Goal: Task Accomplishment & Management: Manage account settings

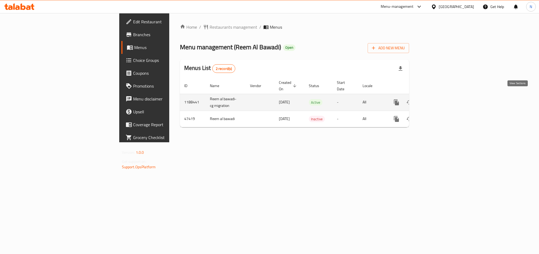
click at [438, 99] on icon "enhanced table" at bounding box center [435, 102] width 6 height 6
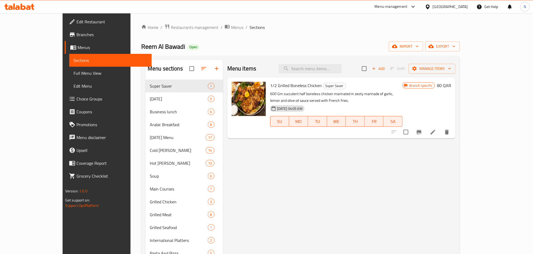
click at [76, 100] on span "Choice Groups" at bounding box center [111, 98] width 71 height 6
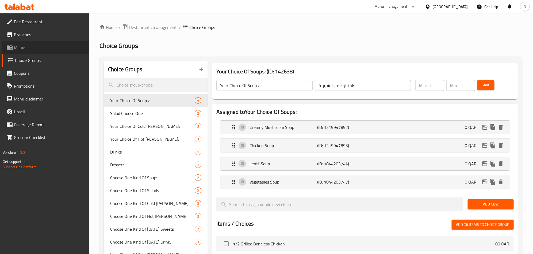
click at [59, 49] on span "Menus" at bounding box center [49, 47] width 71 height 6
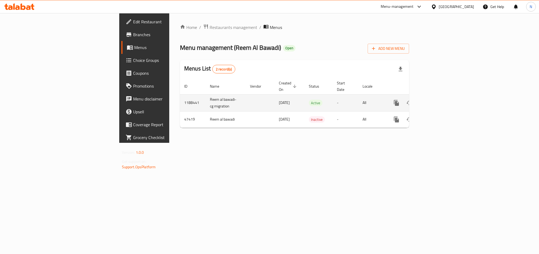
click at [438, 100] on icon "enhanced table" at bounding box center [435, 102] width 5 height 5
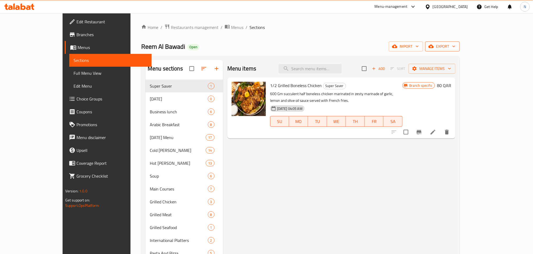
click at [456, 49] on span "export" at bounding box center [443, 46] width 26 height 7
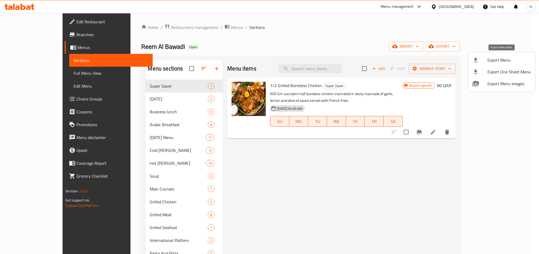
click at [497, 58] on span "Export Menu" at bounding box center [510, 60] width 44 height 6
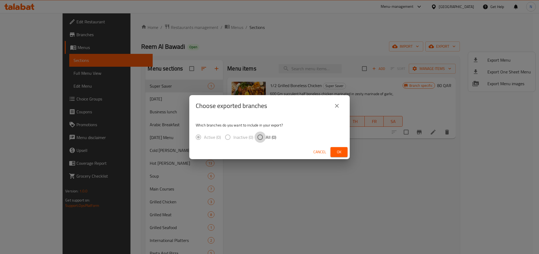
drag, startPoint x: 255, startPoint y: 137, endPoint x: 263, endPoint y: 136, distance: 8.1
click at [258, 137] on input "All (0)" at bounding box center [260, 136] width 11 height 11
radio input "true"
click at [343, 153] on span "Ok" at bounding box center [339, 151] width 9 height 7
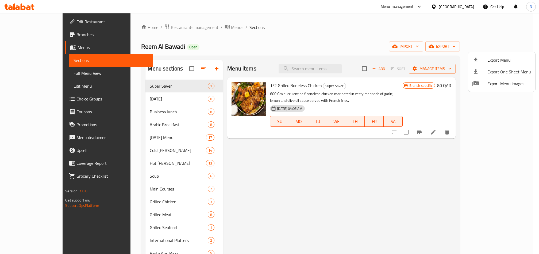
click at [67, 31] on div at bounding box center [269, 127] width 539 height 254
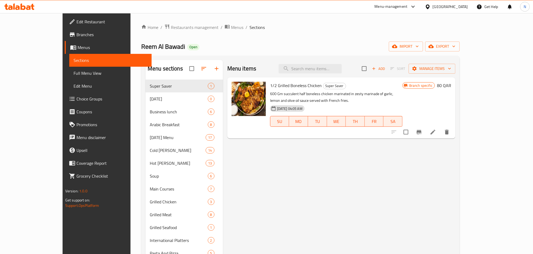
click at [76, 32] on span "Branches" at bounding box center [111, 34] width 71 height 6
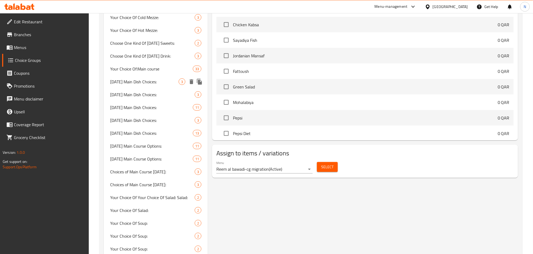
scroll to position [321, 0]
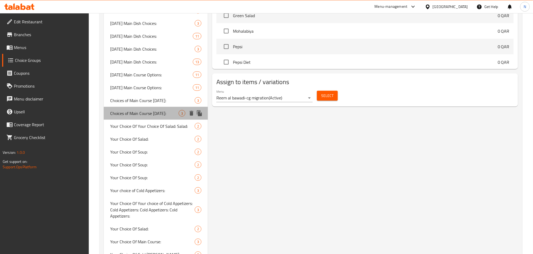
click at [153, 110] on span "Choices of Main Course Monday:" at bounding box center [144, 113] width 68 height 6
type input "Choices of Main Course Monday:"
type input "اختيارات الطبق الرئيسي يوم الاثنين:"
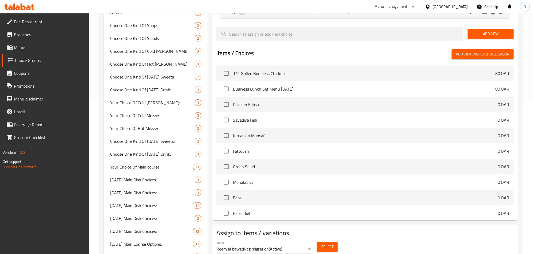
scroll to position [0, 0]
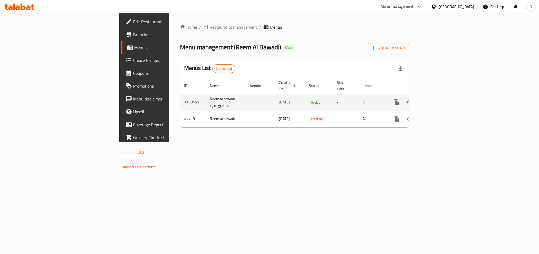
click at [438, 99] on icon "enhanced table" at bounding box center [435, 102] width 6 height 6
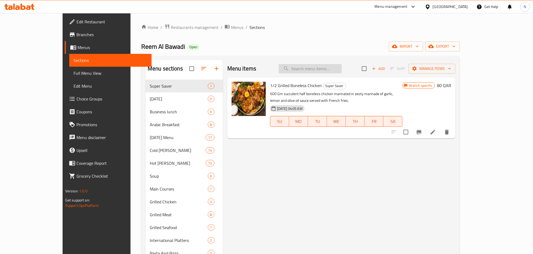
click at [336, 71] on input "search" at bounding box center [310, 68] width 63 height 9
paste input "Business Lunch Set Menu [DATE]"
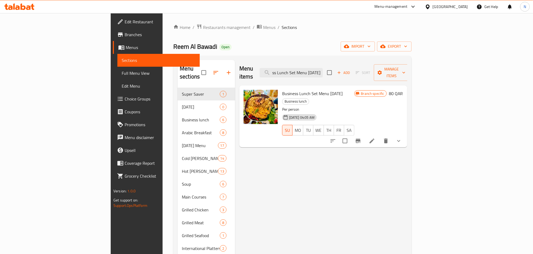
type input "Business Lunch Set Menu [DATE]"
click at [203, 26] on span "Restaurants management" at bounding box center [227, 27] width 48 height 6
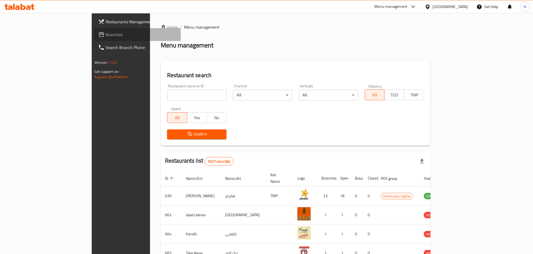
click at [106, 32] on span "Branches" at bounding box center [141, 34] width 71 height 6
